Goal: Check status: Check status

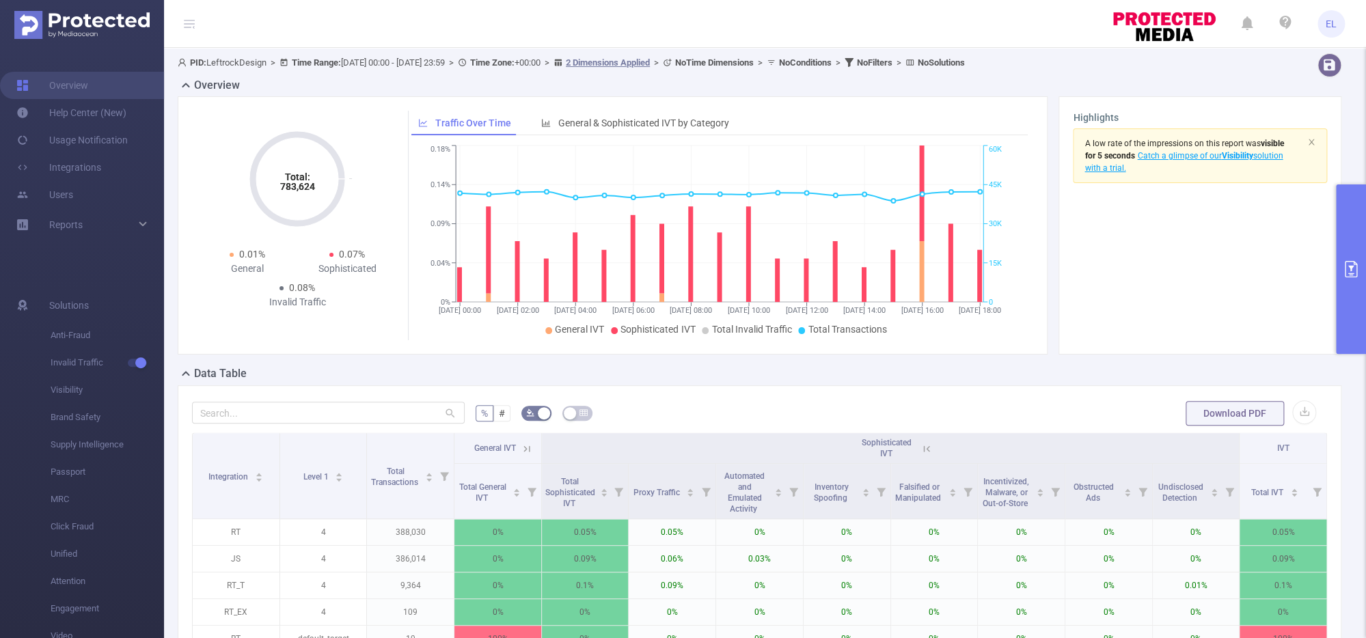
scroll to position [48, 0]
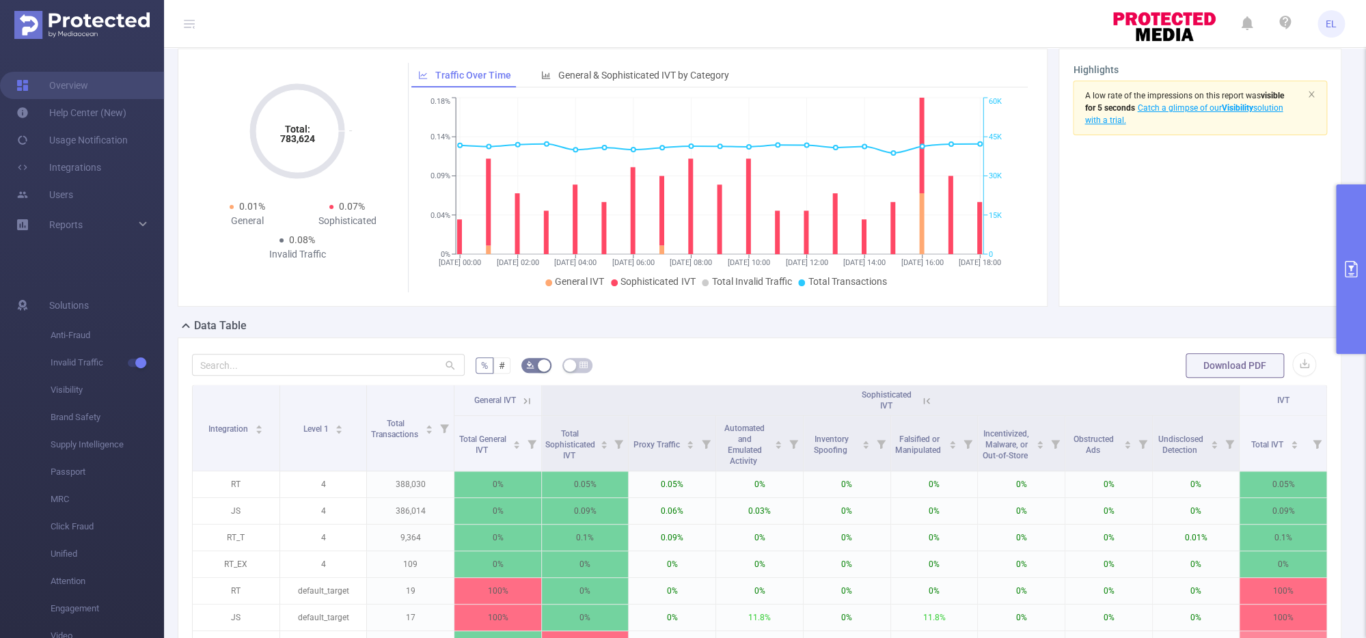
click at [1352, 285] on button "primary" at bounding box center [1351, 268] width 30 height 169
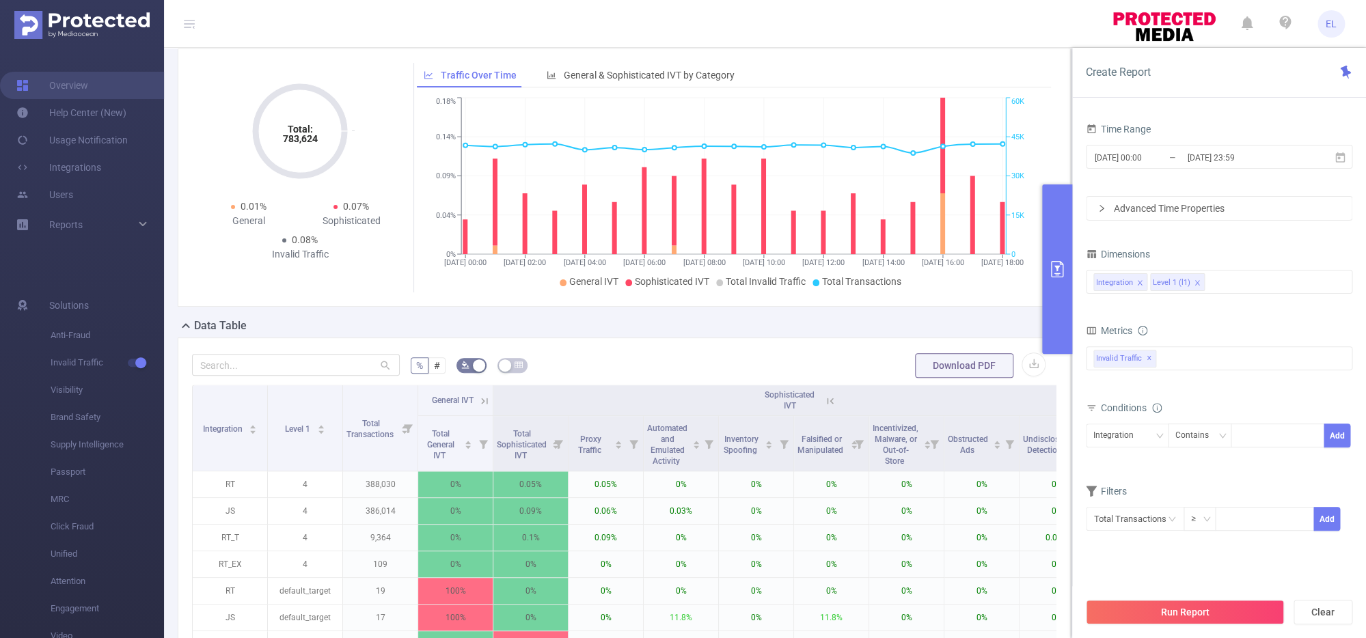
click at [1196, 595] on div "Run Report Clear" at bounding box center [1219, 612] width 294 height 52
click at [1194, 618] on button "Run Report" at bounding box center [1185, 612] width 198 height 25
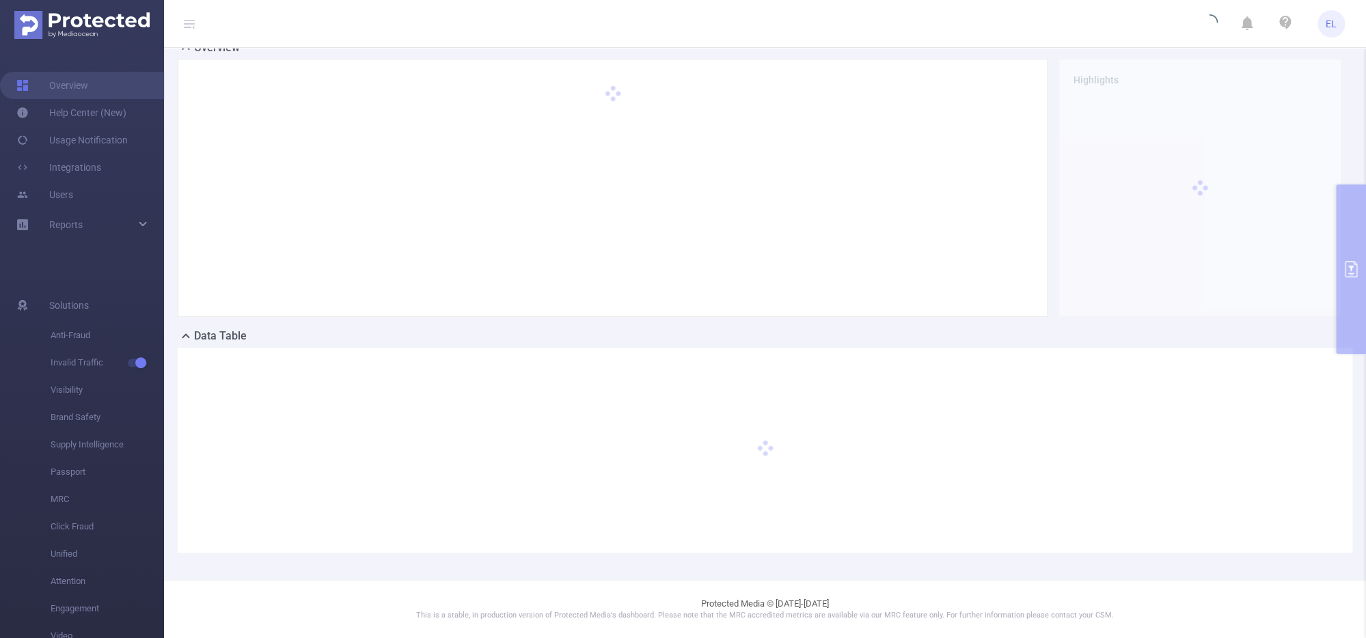
scroll to position [37, 0]
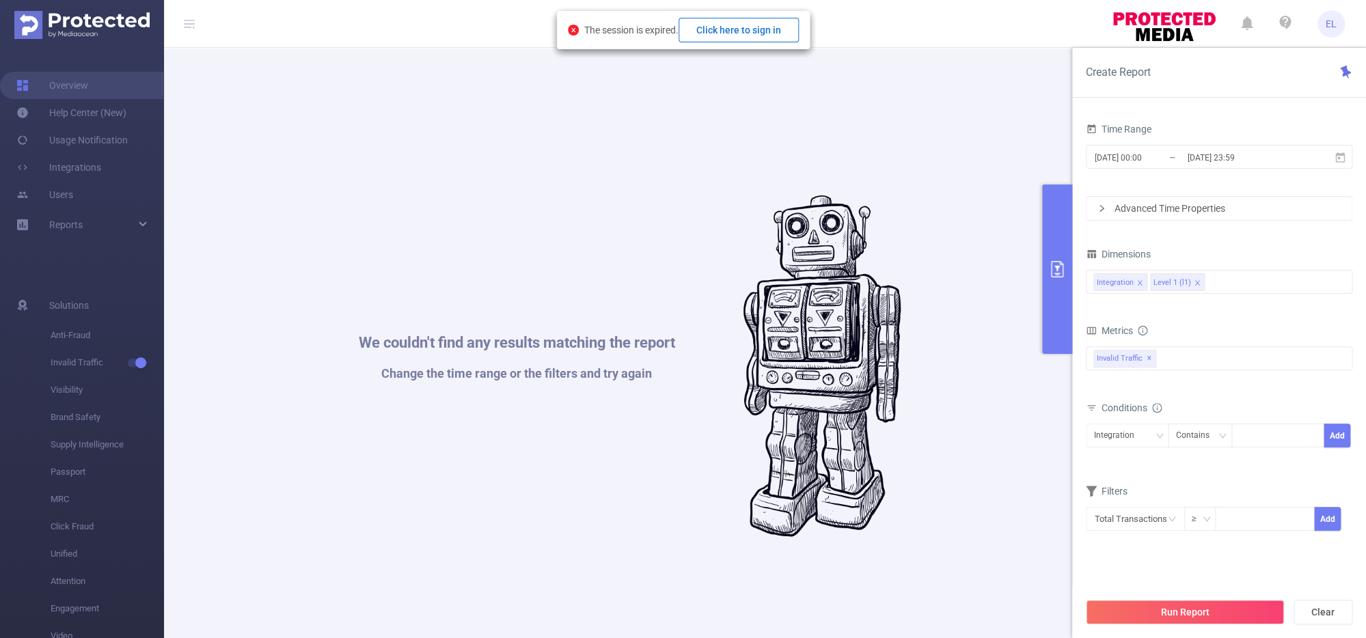
click at [764, 30] on button "Click here to sign in" at bounding box center [738, 30] width 120 height 25
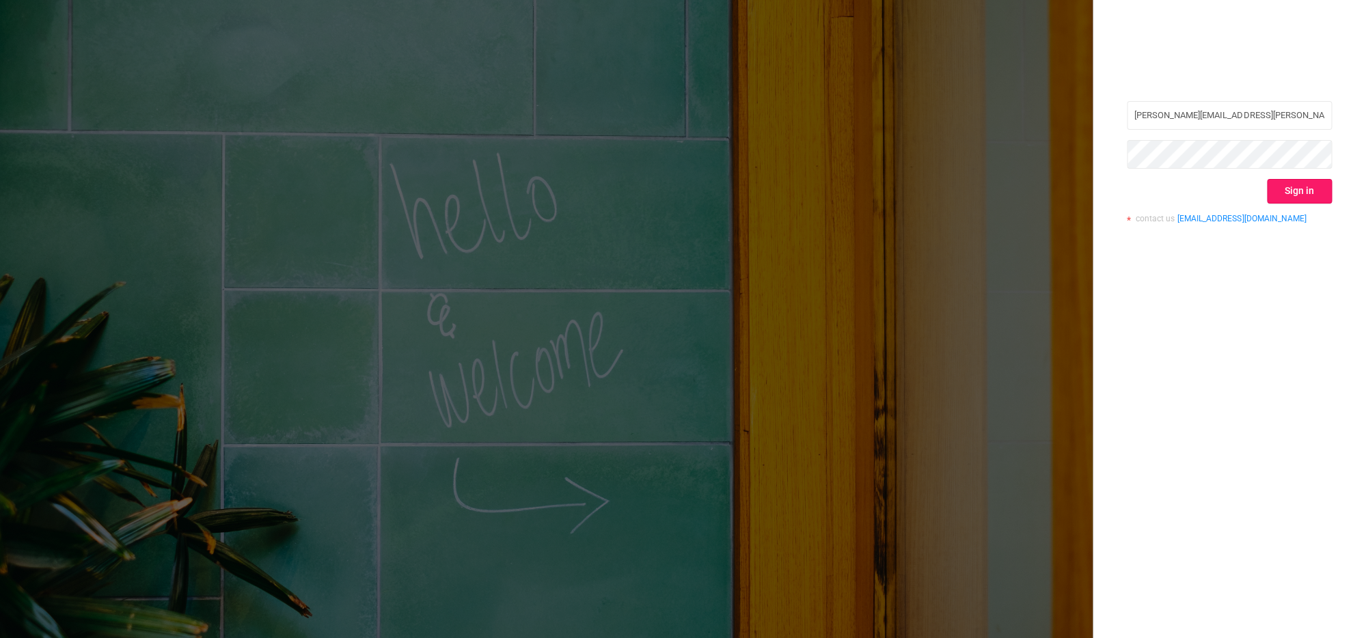
click at [1305, 194] on button "Sign in" at bounding box center [1299, 191] width 65 height 25
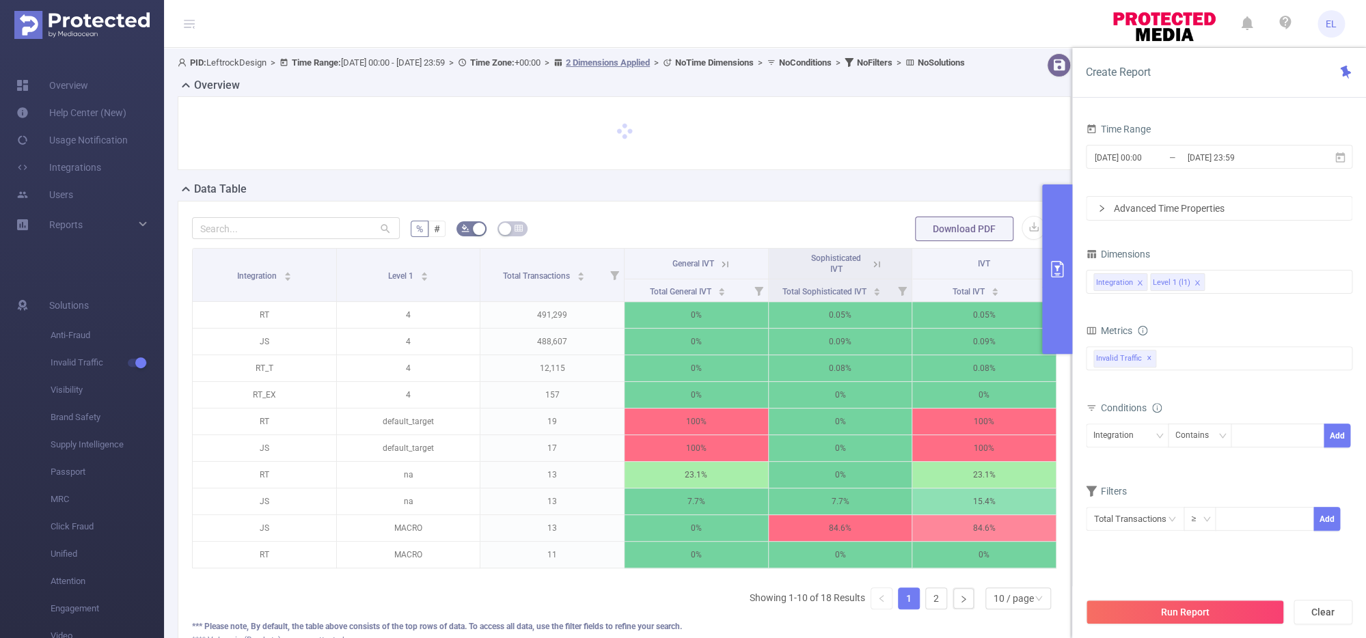
click at [1203, 165] on input "[DATE] 23:59" at bounding box center [1240, 157] width 111 height 18
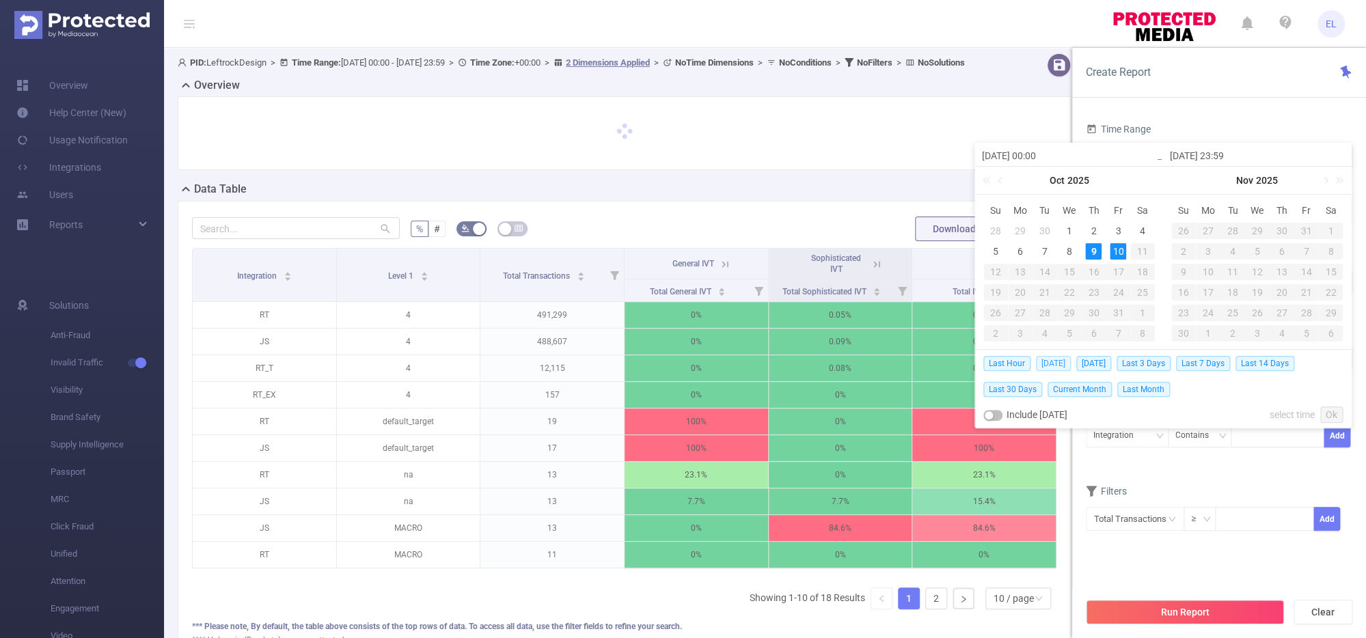
click at [1045, 363] on span "[DATE]" at bounding box center [1053, 363] width 35 height 15
type input "[DATE] 00:00"
type input "[DATE] 23:59"
click at [1045, 355] on p "0.09%" at bounding box center [983, 342] width 143 height 26
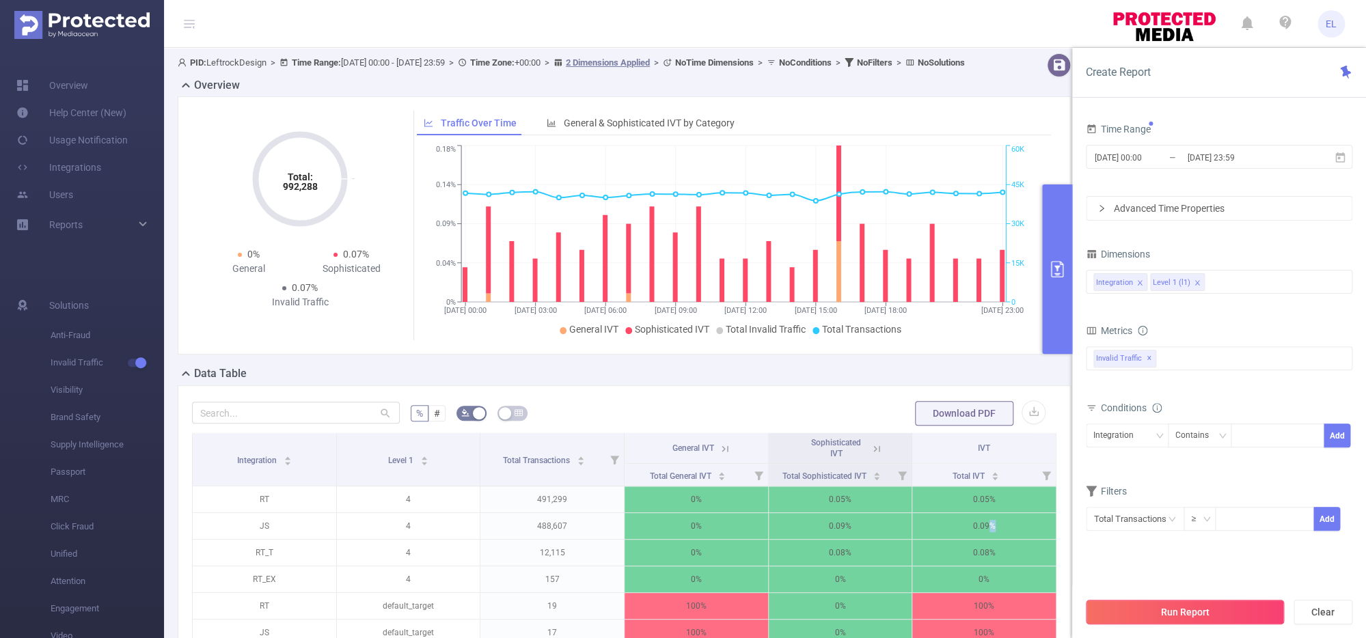
click at [1125, 619] on button "Run Report" at bounding box center [1185, 612] width 198 height 25
